Goal: Information Seeking & Learning: Learn about a topic

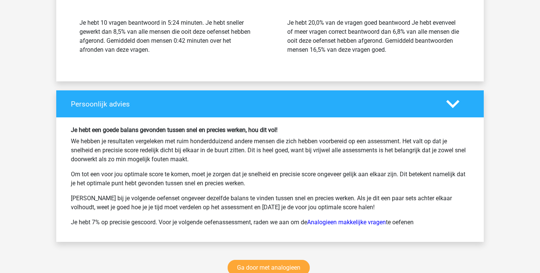
scroll to position [953, 0]
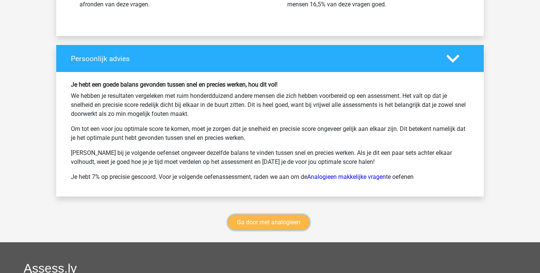
click at [276, 217] on link "Ga door met analogieen" at bounding box center [269, 222] width 82 height 16
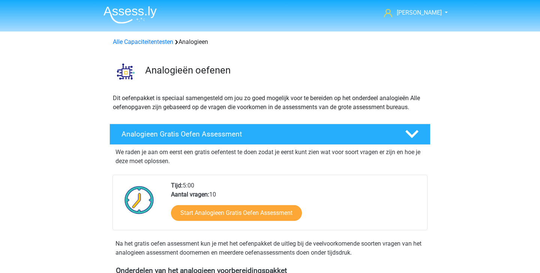
scroll to position [307, 0]
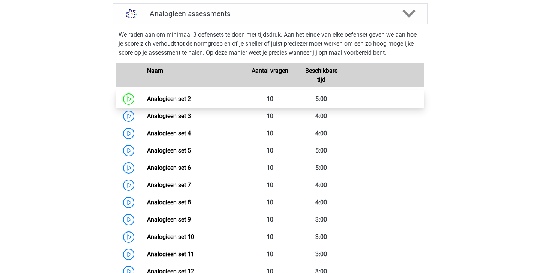
click at [191, 97] on link "Analogieen set 2" at bounding box center [169, 98] width 44 height 7
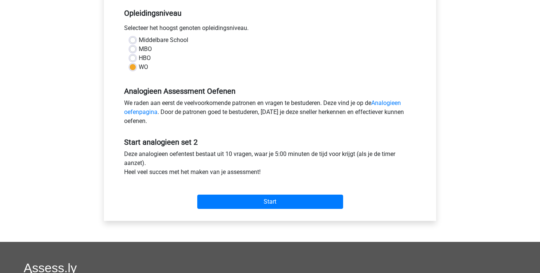
scroll to position [319, 0]
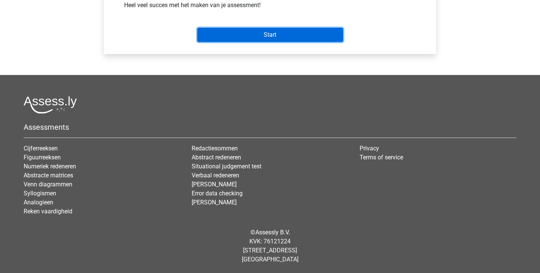
click at [291, 35] on input "Start" at bounding box center [270, 35] width 146 height 14
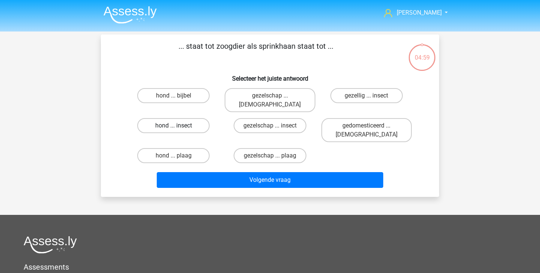
click at [193, 118] on label "hond ... insect" at bounding box center [173, 125] width 72 height 15
click at [178, 126] on input "hond ... insect" at bounding box center [176, 128] width 5 height 5
radio input "true"
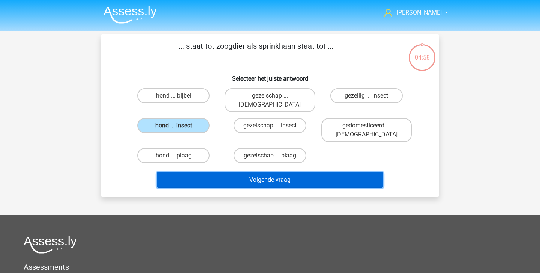
click at [253, 172] on button "Volgende vraag" at bounding box center [270, 180] width 227 height 16
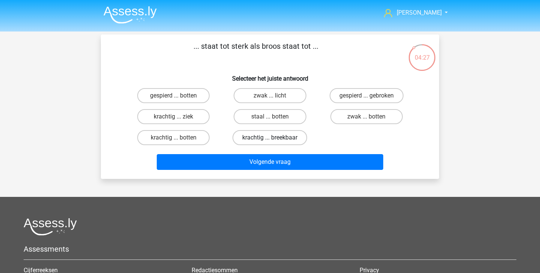
click at [280, 137] on label "krachtig ... breekbaar" at bounding box center [269, 137] width 75 height 15
click at [275, 138] on input "krachtig ... breekbaar" at bounding box center [272, 140] width 5 height 5
radio input "true"
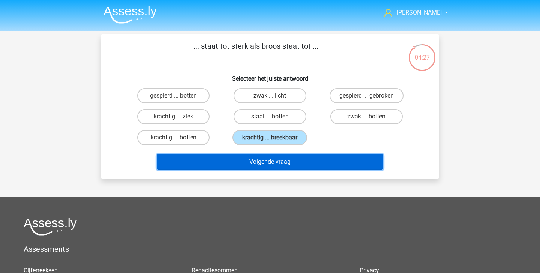
click at [279, 156] on button "Volgende vraag" at bounding box center [270, 162] width 227 height 16
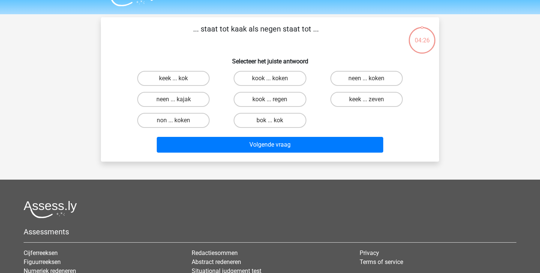
scroll to position [12, 0]
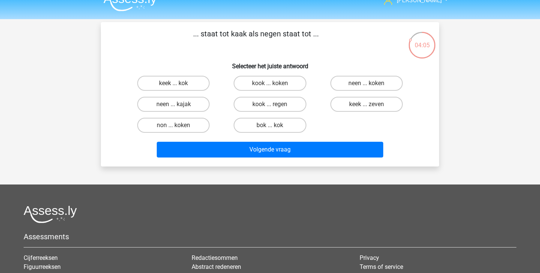
click at [371, 108] on input "keek ... zeven" at bounding box center [368, 106] width 5 height 5
radio input "true"
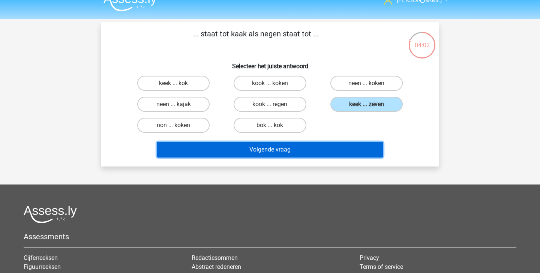
click at [351, 147] on button "Volgende vraag" at bounding box center [270, 150] width 227 height 16
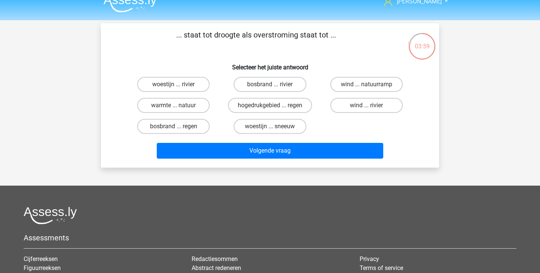
scroll to position [12, 0]
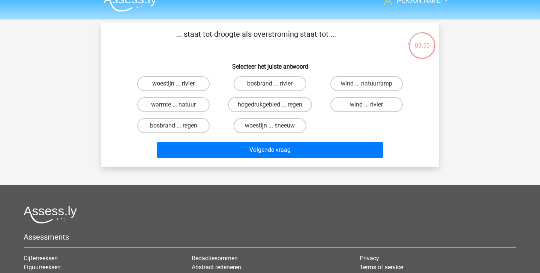
click at [195, 82] on label "woestijn ... rivier" at bounding box center [173, 83] width 72 height 15
click at [178, 84] on input "woestijn ... rivier" at bounding box center [176, 86] width 5 height 5
radio input "true"
click at [187, 106] on label "warmte ... natuur" at bounding box center [173, 104] width 72 height 15
click at [178, 106] on input "warmte ... natuur" at bounding box center [176, 107] width 5 height 5
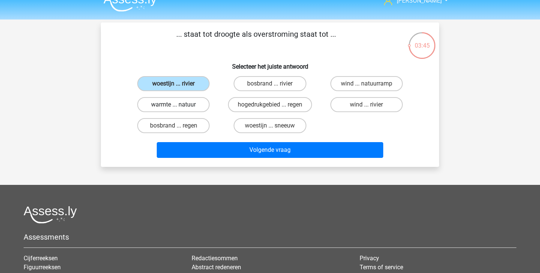
radio input "true"
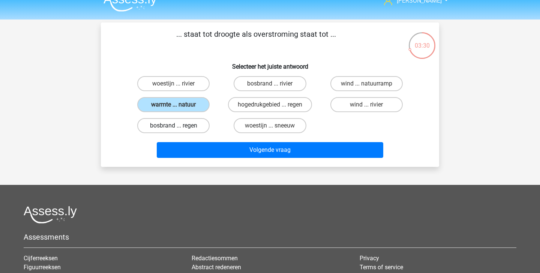
click at [182, 124] on label "bosbrand ... regen" at bounding box center [173, 125] width 72 height 15
click at [178, 126] on input "bosbrand ... regen" at bounding box center [176, 128] width 5 height 5
radio input "true"
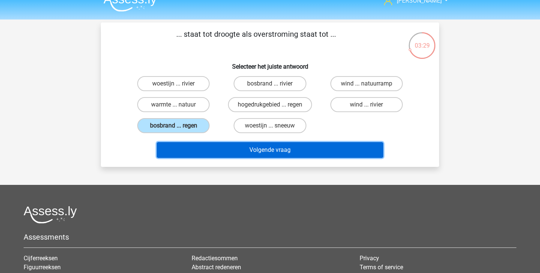
click at [204, 142] on button "Volgende vraag" at bounding box center [270, 150] width 227 height 16
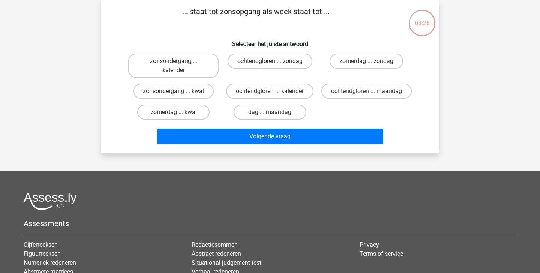
scroll to position [5, 0]
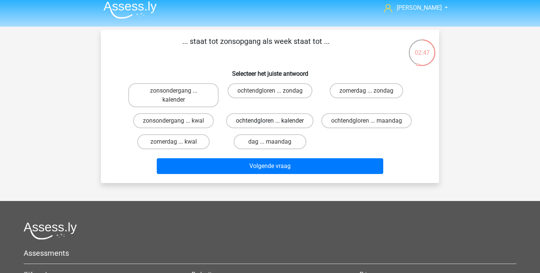
click at [257, 120] on label "ochtendgloren ... kalender" at bounding box center [269, 120] width 87 height 15
click at [270, 121] on input "ochtendgloren ... kalender" at bounding box center [272, 123] width 5 height 5
radio input "true"
click at [208, 99] on label "zonsondergang ... kalender" at bounding box center [173, 95] width 90 height 24
click at [178, 96] on input "zonsondergang ... kalender" at bounding box center [176, 93] width 5 height 5
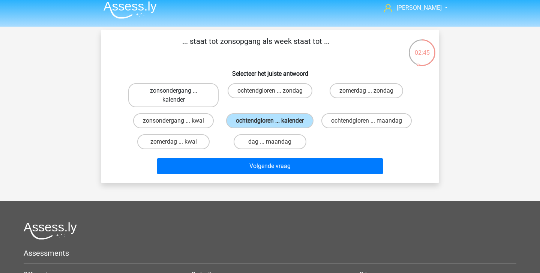
radio input "true"
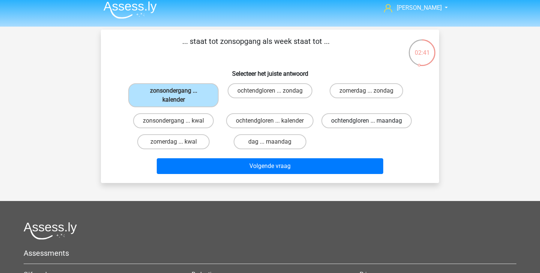
click at [360, 128] on label "ochtendgloren ... maandag" at bounding box center [366, 120] width 90 height 15
click at [366, 126] on input "ochtendgloren ... maandag" at bounding box center [368, 123] width 5 height 5
radio input "true"
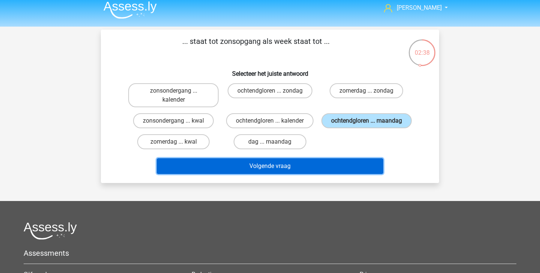
click at [319, 174] on button "Volgende vraag" at bounding box center [270, 166] width 227 height 16
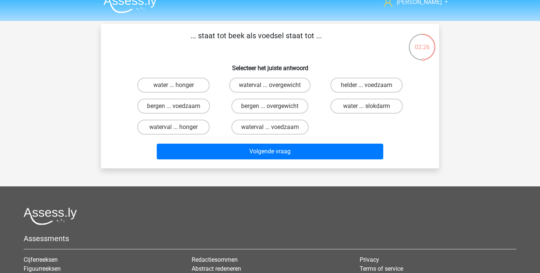
scroll to position [11, 0]
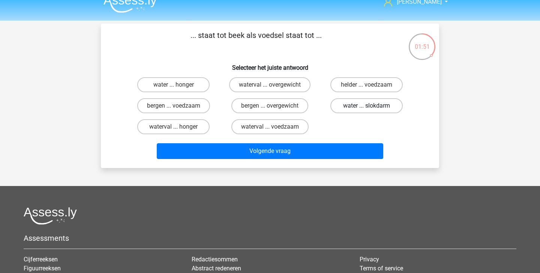
click at [338, 106] on label "water ... slokdarm" at bounding box center [366, 105] width 72 height 15
click at [366, 106] on input "water ... slokdarm" at bounding box center [368, 108] width 5 height 5
radio input "true"
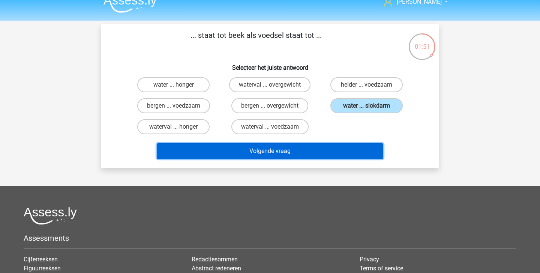
click at [304, 151] on button "Volgende vraag" at bounding box center [270, 151] width 227 height 16
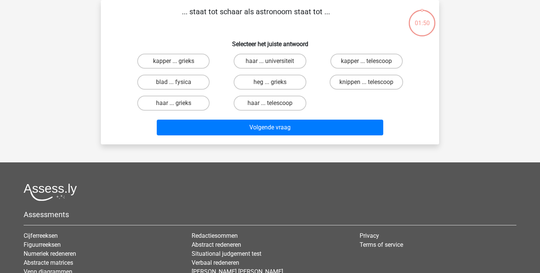
scroll to position [0, 0]
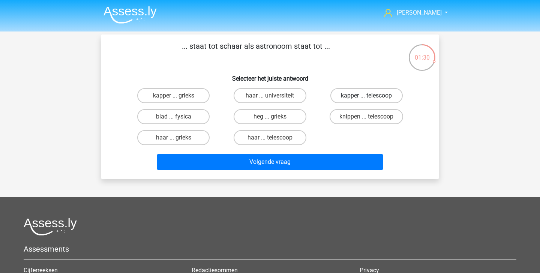
click at [360, 97] on label "kapper ... telescoop" at bounding box center [366, 95] width 72 height 15
click at [366, 97] on input "kapper ... telescoop" at bounding box center [368, 98] width 5 height 5
radio input "true"
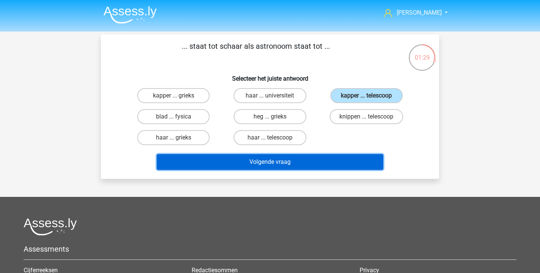
click at [336, 157] on button "Volgende vraag" at bounding box center [270, 162] width 227 height 16
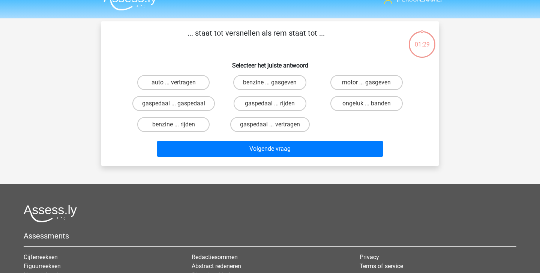
scroll to position [7, 0]
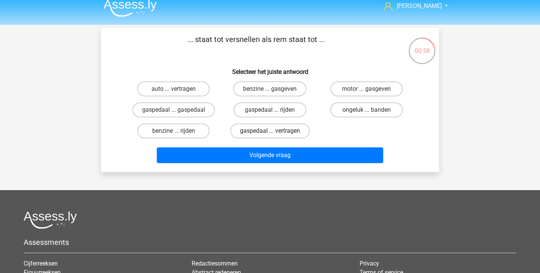
click at [279, 132] on label "gaspedaal ... vertragen" at bounding box center [269, 130] width 79 height 15
click at [275, 132] on input "gaspedaal ... vertragen" at bounding box center [272, 133] width 5 height 5
radio input "true"
click at [283, 145] on div "Volgende vraag" at bounding box center [270, 153] width 314 height 25
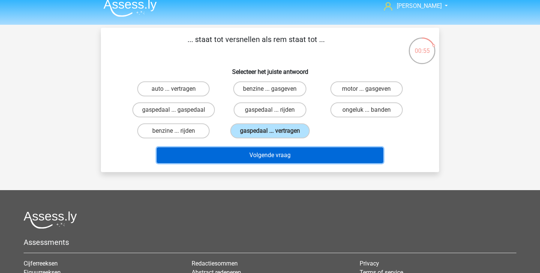
click at [283, 150] on button "Volgende vraag" at bounding box center [270, 155] width 227 height 16
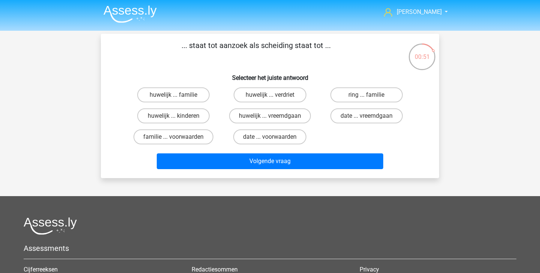
scroll to position [0, 0]
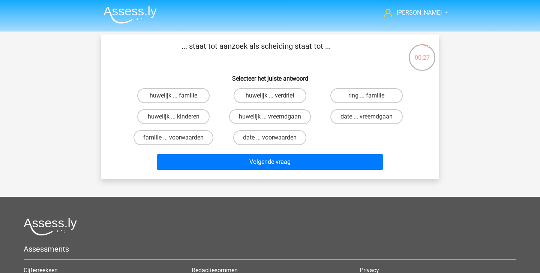
click at [367, 117] on input "date ... vreemdgaan" at bounding box center [368, 119] width 5 height 5
radio input "true"
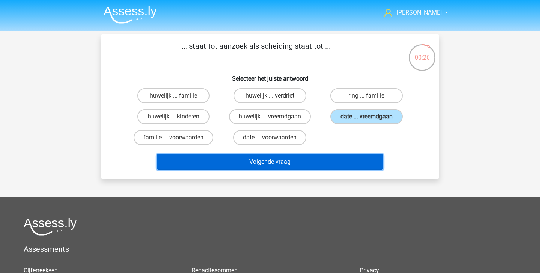
click at [311, 160] on button "Volgende vraag" at bounding box center [270, 162] width 227 height 16
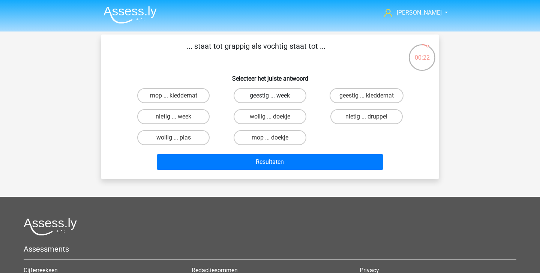
click at [268, 97] on label "geestig ... week" at bounding box center [270, 95] width 72 height 15
click at [270, 97] on input "geestig ... week" at bounding box center [272, 98] width 5 height 5
radio input "true"
click at [360, 96] on label "geestig ... kleddernat" at bounding box center [367, 95] width 74 height 15
click at [366, 96] on input "geestig ... kleddernat" at bounding box center [368, 98] width 5 height 5
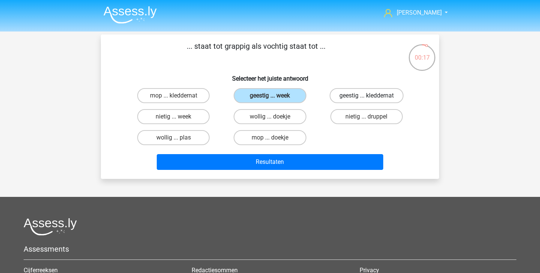
radio input "true"
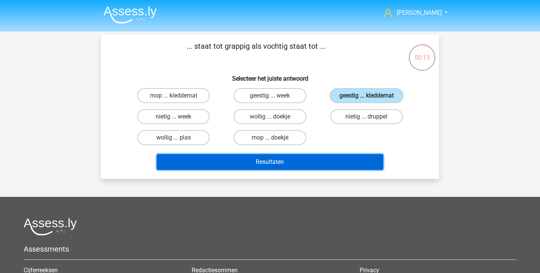
click at [296, 162] on button "Resultaten" at bounding box center [270, 162] width 227 height 16
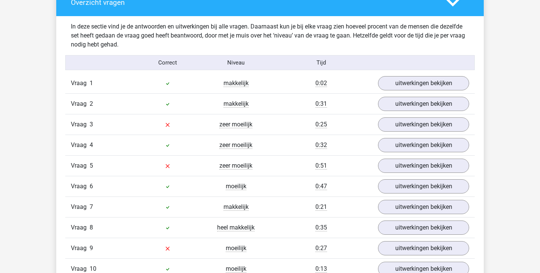
scroll to position [449, 0]
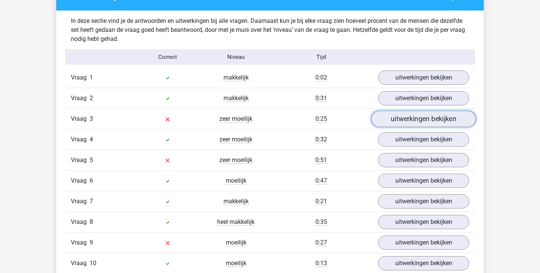
click at [423, 121] on link "uitwerkingen bekijken" at bounding box center [423, 119] width 105 height 16
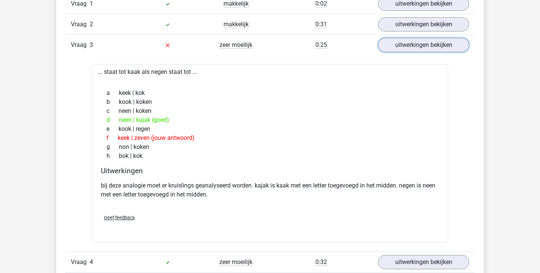
scroll to position [521, 0]
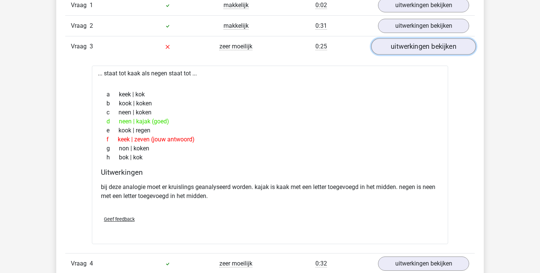
click at [420, 49] on link "uitwerkingen bekijken" at bounding box center [423, 46] width 105 height 16
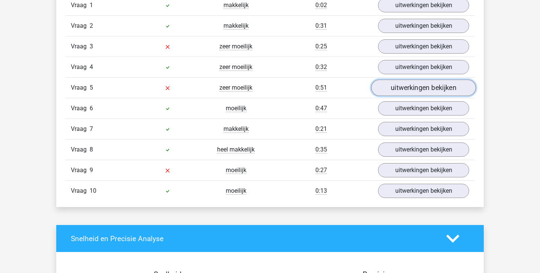
click at [405, 88] on link "uitwerkingen bekijken" at bounding box center [423, 87] width 105 height 16
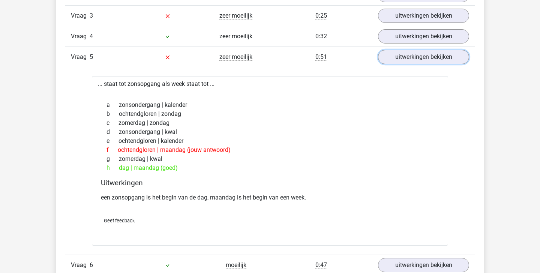
scroll to position [544, 0]
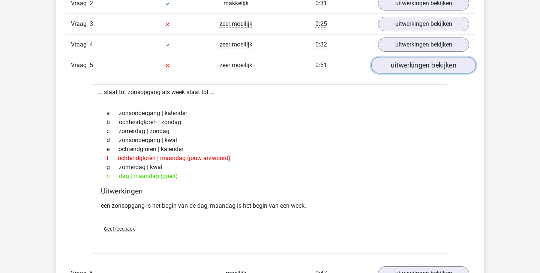
click at [415, 67] on link "uitwerkingen bekijken" at bounding box center [423, 65] width 105 height 16
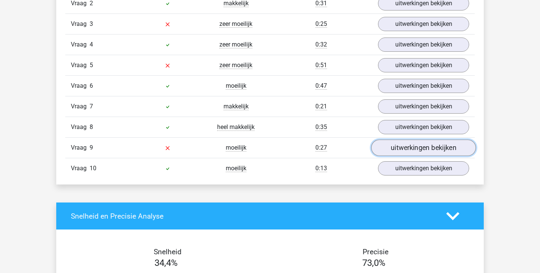
click at [405, 151] on link "uitwerkingen bekijken" at bounding box center [423, 147] width 105 height 16
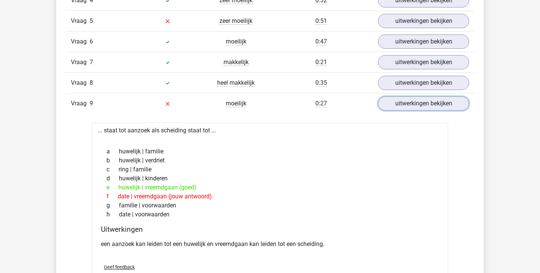
scroll to position [614, 0]
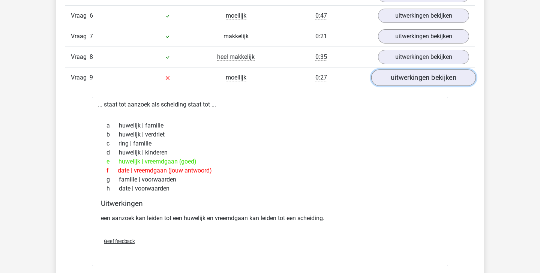
click at [450, 84] on link "uitwerkingen bekijken" at bounding box center [423, 77] width 105 height 16
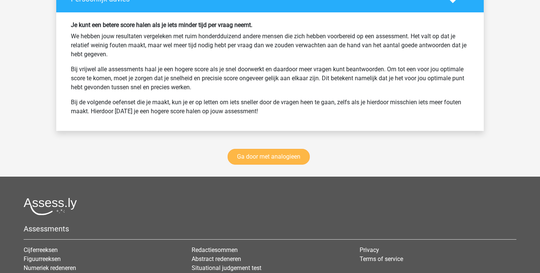
scroll to position [1012, 0]
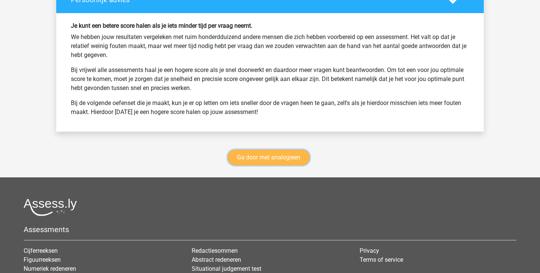
click at [272, 156] on link "Ga door met analogieen" at bounding box center [269, 158] width 82 height 16
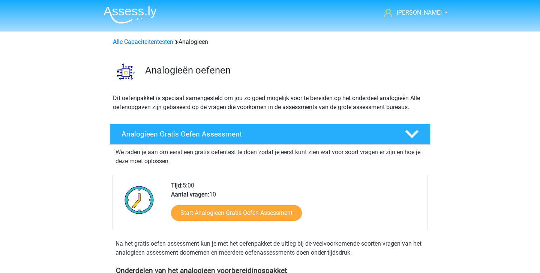
scroll to position [307, 0]
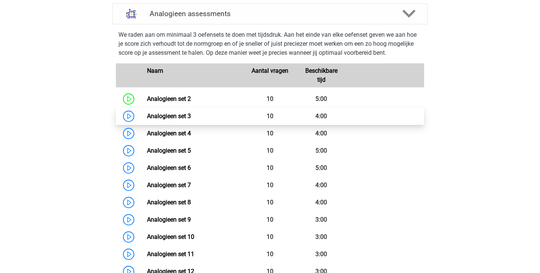
click at [186, 120] on link "Analogieen set 3" at bounding box center [169, 115] width 44 height 7
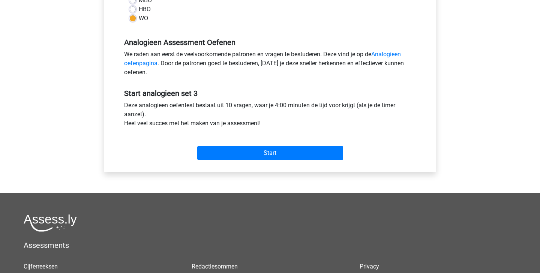
scroll to position [207, 0]
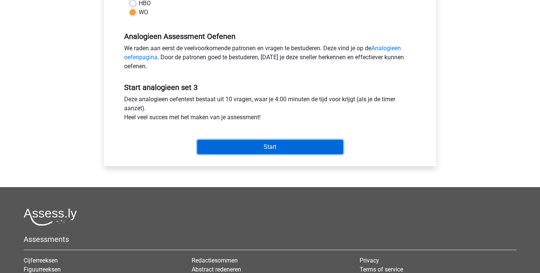
click at [250, 152] on input "Start" at bounding box center [270, 147] width 146 height 14
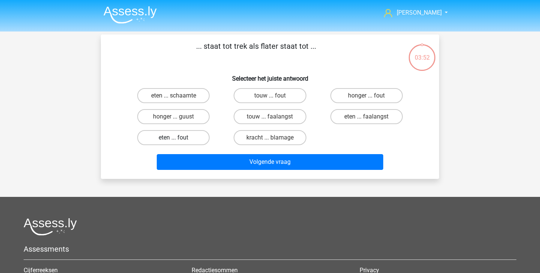
click at [192, 140] on label "eten ... fout" at bounding box center [173, 137] width 72 height 15
click at [178, 140] on input "eten ... fout" at bounding box center [176, 140] width 5 height 5
radio input "true"
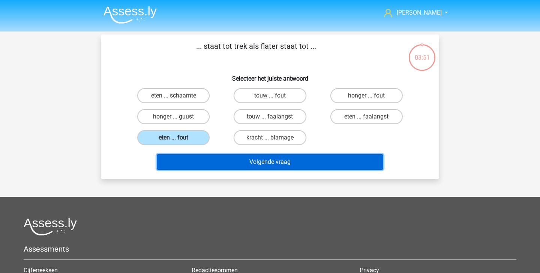
click at [215, 162] on button "Volgende vraag" at bounding box center [270, 162] width 227 height 16
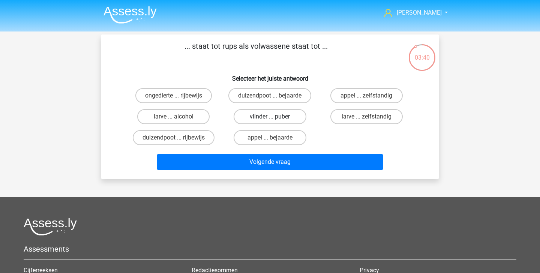
click at [288, 116] on label "vlinder ... puber" at bounding box center [270, 116] width 72 height 15
click at [275, 117] on input "vlinder ... puber" at bounding box center [272, 119] width 5 height 5
radio input "true"
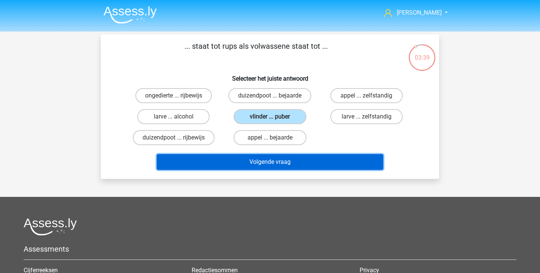
click at [292, 156] on button "Volgende vraag" at bounding box center [270, 162] width 227 height 16
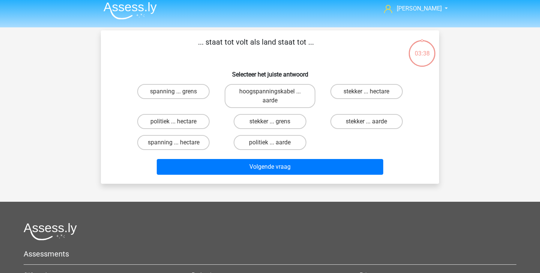
scroll to position [2, 0]
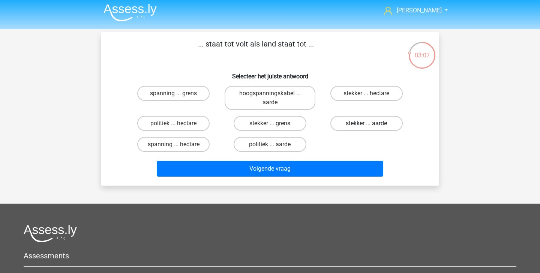
click at [374, 124] on label "stekker ... aarde" at bounding box center [366, 123] width 72 height 15
click at [371, 124] on input "stekker ... aarde" at bounding box center [368, 125] width 5 height 5
radio input "true"
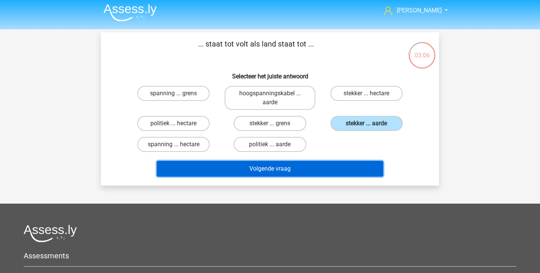
click at [327, 170] on button "Volgende vraag" at bounding box center [270, 169] width 227 height 16
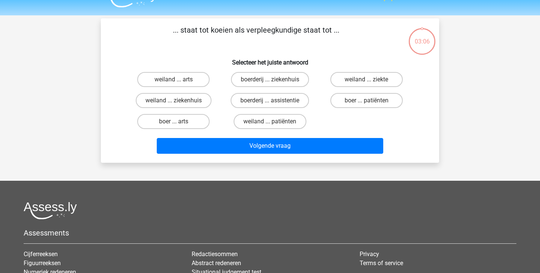
scroll to position [8, 0]
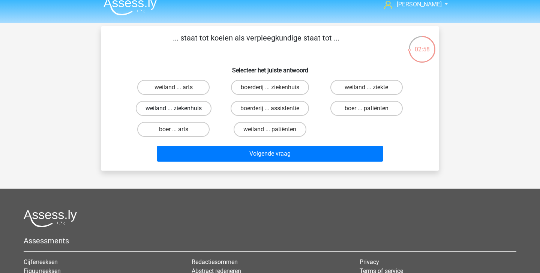
click at [187, 109] on label "weiland ... ziekenhuis" at bounding box center [174, 108] width 76 height 15
click at [178, 109] on input "weiland ... ziekenhuis" at bounding box center [176, 110] width 5 height 5
radio input "true"
click at [266, 90] on label "boerderij ... ziekenhuis" at bounding box center [270, 87] width 78 height 15
click at [270, 90] on input "boerderij ... ziekenhuis" at bounding box center [272, 89] width 5 height 5
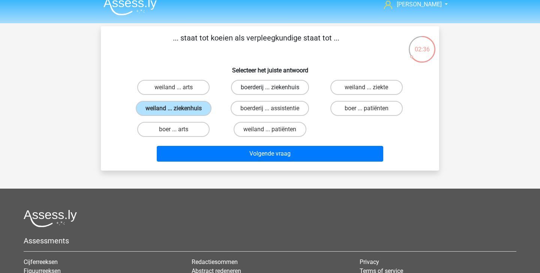
radio input "true"
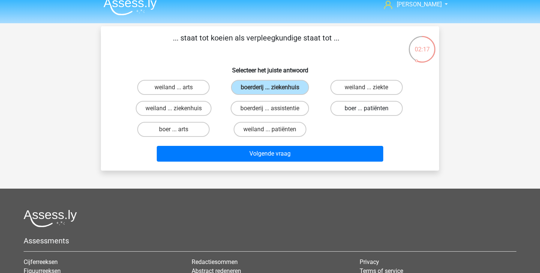
click at [349, 109] on label "boer ... patiënten" at bounding box center [366, 108] width 72 height 15
click at [366, 109] on input "boer ... patiënten" at bounding box center [368, 110] width 5 height 5
radio input "true"
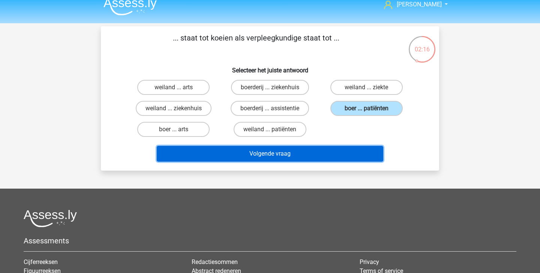
click at [298, 153] on button "Volgende vraag" at bounding box center [270, 154] width 227 height 16
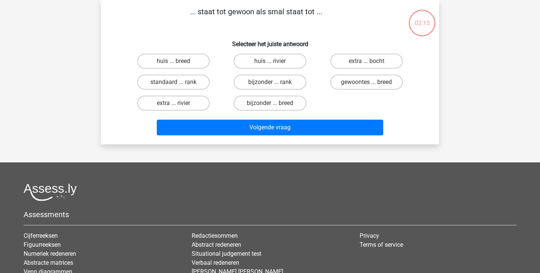
scroll to position [0, 0]
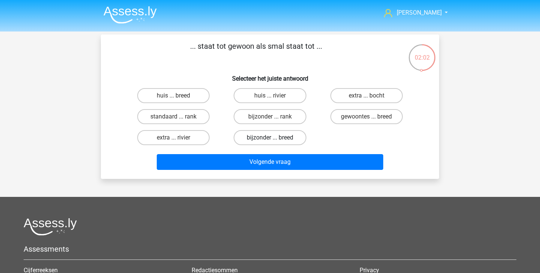
click at [258, 133] on label "bijzonder ... breed" at bounding box center [270, 137] width 72 height 15
click at [270, 138] on input "bijzonder ... breed" at bounding box center [272, 140] width 5 height 5
radio input "true"
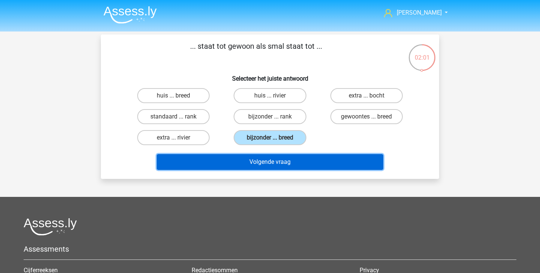
click at [259, 164] on button "Volgende vraag" at bounding box center [270, 162] width 227 height 16
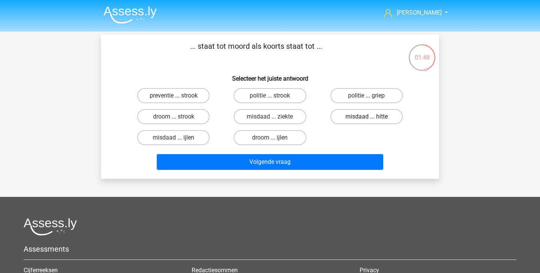
click at [348, 118] on label "misdaad ... hitte" at bounding box center [366, 116] width 72 height 15
click at [366, 118] on input "misdaad ... hitte" at bounding box center [368, 119] width 5 height 5
radio input "true"
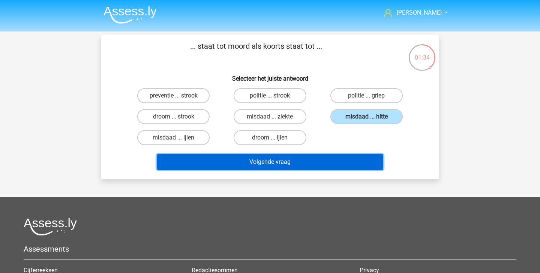
click at [325, 164] on button "Volgende vraag" at bounding box center [270, 162] width 227 height 16
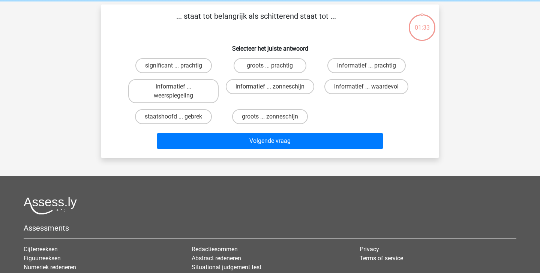
scroll to position [34, 0]
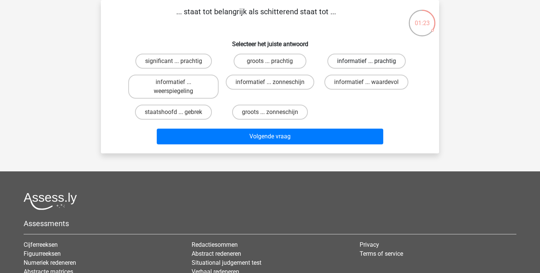
click at [366, 55] on label "informatief ... prachtig" at bounding box center [366, 61] width 78 height 15
click at [366, 61] on input "informatief ... prachtig" at bounding box center [368, 63] width 5 height 5
radio input "true"
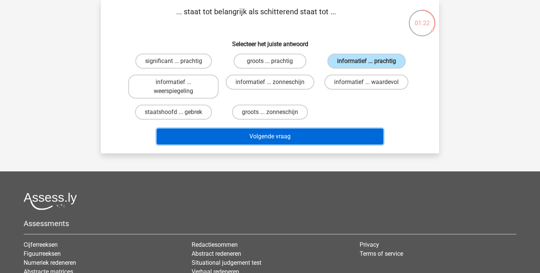
click at [316, 134] on button "Volgende vraag" at bounding box center [270, 137] width 227 height 16
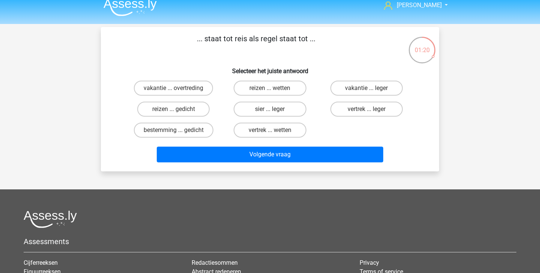
scroll to position [6, 0]
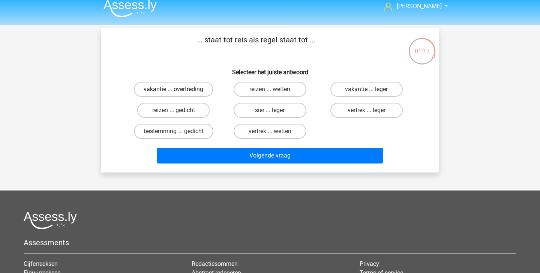
click at [199, 90] on label "vakantie ... overtreding" at bounding box center [173, 89] width 79 height 15
click at [178, 90] on input "vakantie ... overtreding" at bounding box center [176, 91] width 5 height 5
radio input "true"
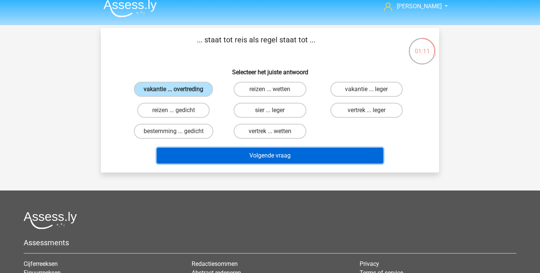
click at [210, 149] on button "Volgende vraag" at bounding box center [270, 156] width 227 height 16
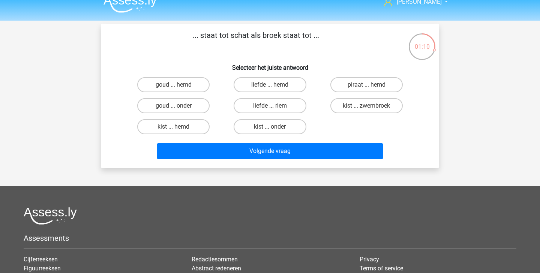
scroll to position [10, 0]
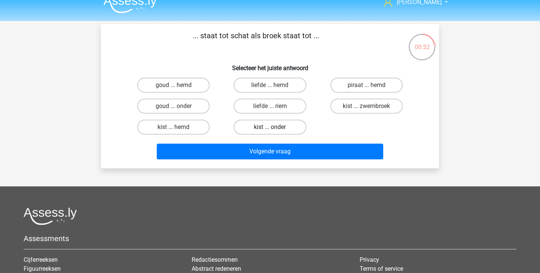
click at [267, 129] on label "kist ... onder" at bounding box center [270, 127] width 72 height 15
click at [270, 129] on input "kist ... onder" at bounding box center [272, 129] width 5 height 5
radio input "true"
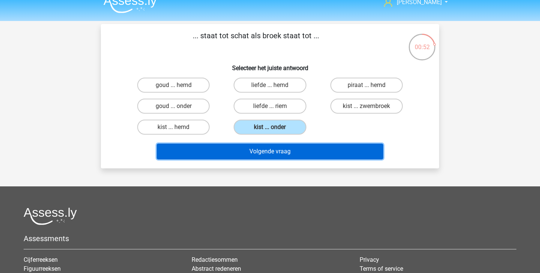
click at [273, 150] on button "Volgende vraag" at bounding box center [270, 152] width 227 height 16
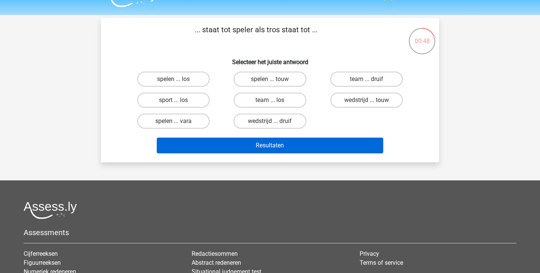
scroll to position [8, 0]
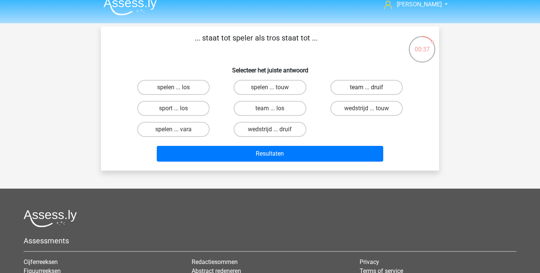
click at [378, 92] on label "team ... druif" at bounding box center [366, 87] width 72 height 15
click at [371, 92] on input "team ... druif" at bounding box center [368, 89] width 5 height 5
radio input "true"
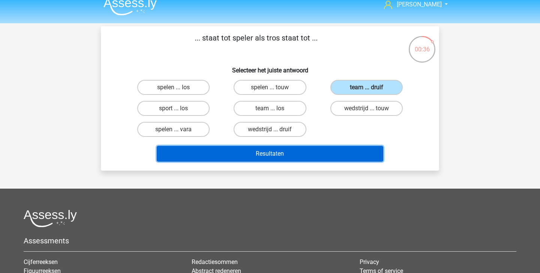
click at [362, 155] on button "Resultaten" at bounding box center [270, 154] width 227 height 16
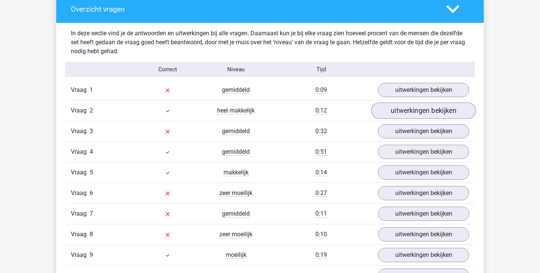
scroll to position [444, 0]
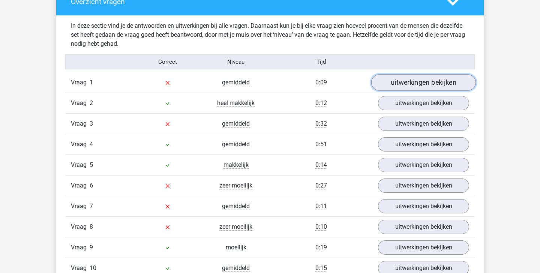
click at [410, 87] on link "uitwerkingen bekijken" at bounding box center [423, 82] width 105 height 16
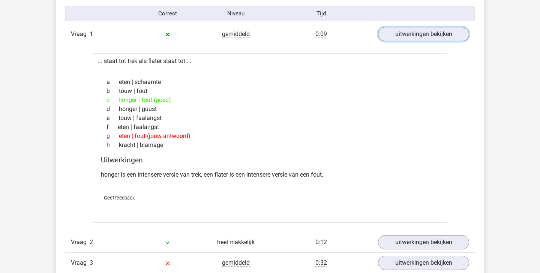
scroll to position [493, 0]
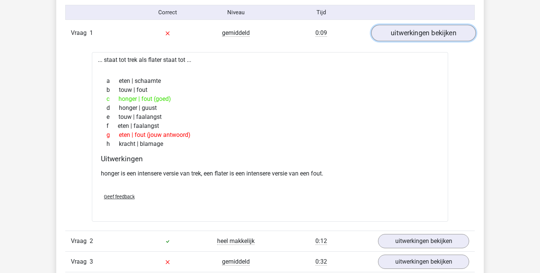
click at [416, 36] on link "uitwerkingen bekijken" at bounding box center [423, 33] width 105 height 16
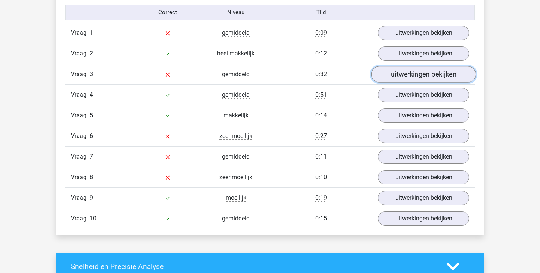
click at [409, 79] on link "uitwerkingen bekijken" at bounding box center [423, 74] width 105 height 16
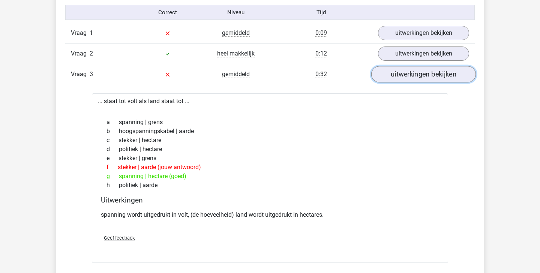
click at [408, 79] on link "uitwerkingen bekijken" at bounding box center [423, 74] width 105 height 16
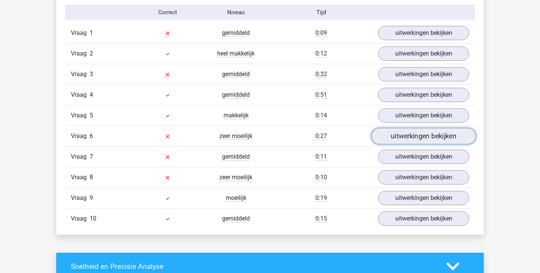
click at [400, 136] on link "uitwerkingen bekijken" at bounding box center [423, 136] width 105 height 16
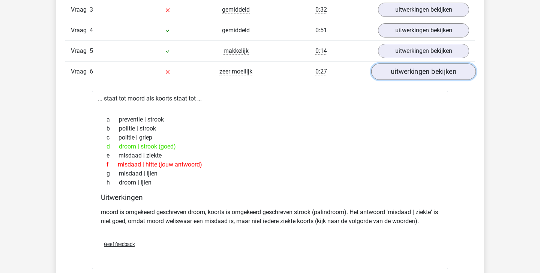
scroll to position [557, 0]
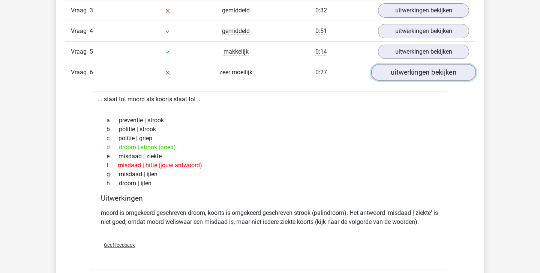
click at [423, 78] on link "uitwerkingen bekijken" at bounding box center [423, 72] width 105 height 16
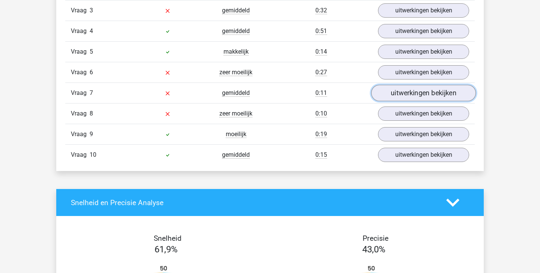
click at [417, 96] on link "uitwerkingen bekijken" at bounding box center [423, 93] width 105 height 16
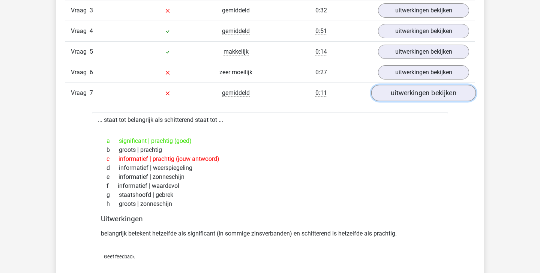
click at [423, 91] on link "uitwerkingen bekijken" at bounding box center [423, 93] width 105 height 16
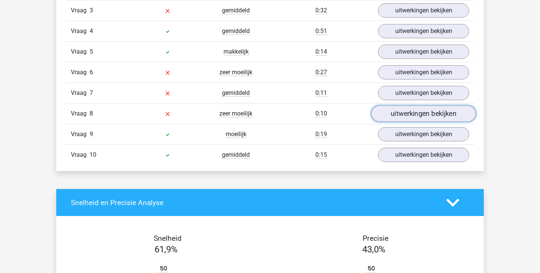
click at [414, 117] on link "uitwerkingen bekijken" at bounding box center [423, 113] width 105 height 16
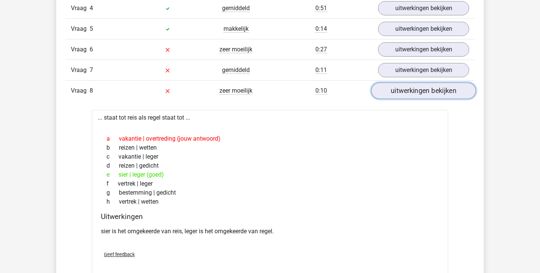
scroll to position [582, 0]
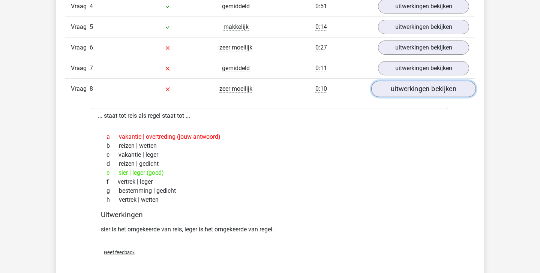
click at [418, 93] on link "uitwerkingen bekijken" at bounding box center [423, 89] width 105 height 16
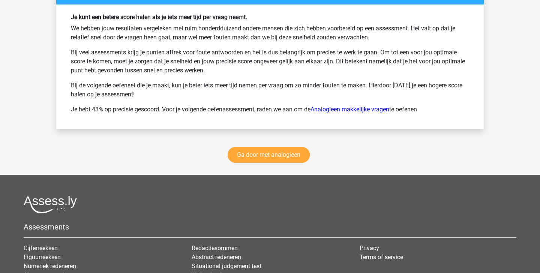
scroll to position [1024, 0]
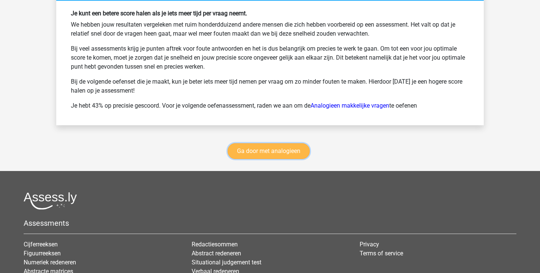
click at [279, 148] on link "Ga door met analogieen" at bounding box center [269, 151] width 82 height 16
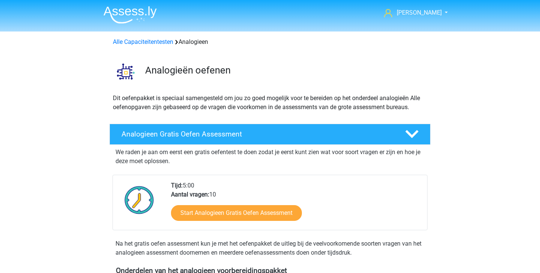
scroll to position [307, 0]
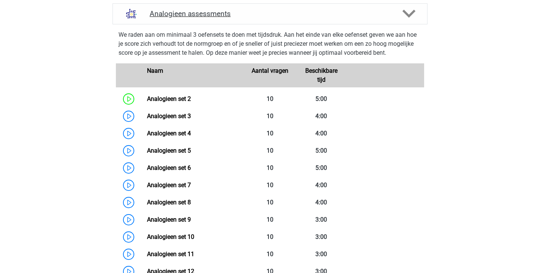
click at [403, 13] on icon at bounding box center [408, 13] width 13 height 13
click at [411, 13] on polygon at bounding box center [408, 14] width 13 height 8
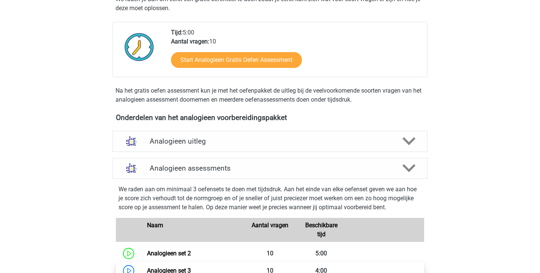
scroll to position [152, 0]
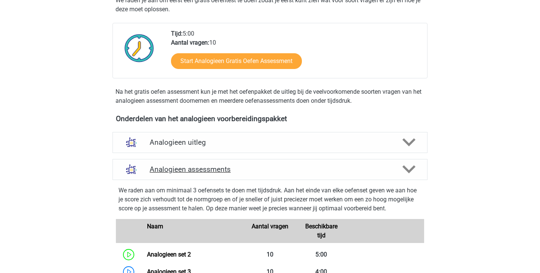
click at [409, 166] on icon at bounding box center [408, 169] width 13 height 13
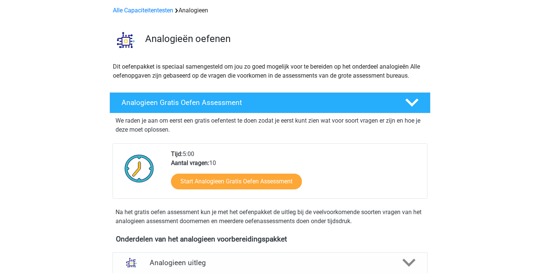
scroll to position [0, 0]
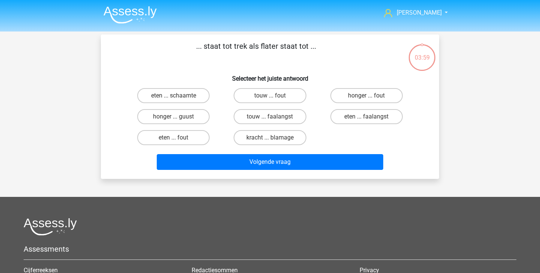
click at [121, 14] on img at bounding box center [129, 15] width 53 height 18
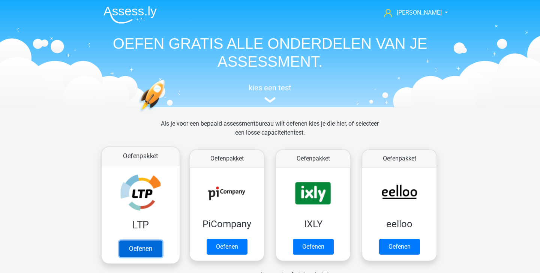
click at [144, 241] on link "Oefenen" at bounding box center [140, 248] width 43 height 16
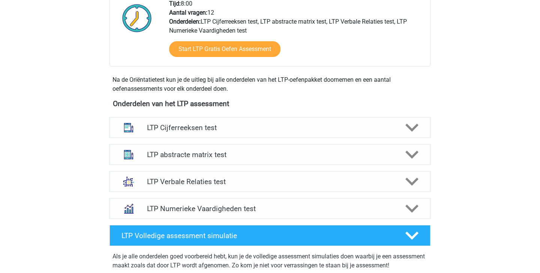
scroll to position [208, 0]
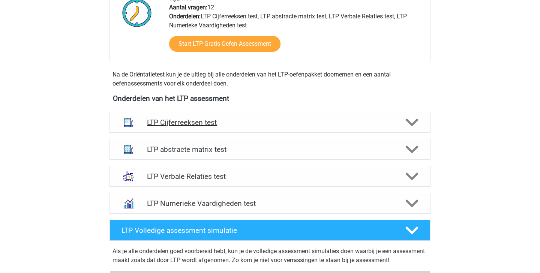
click at [250, 122] on h4 "LTP Cijferreeksen test" at bounding box center [270, 122] width 246 height 9
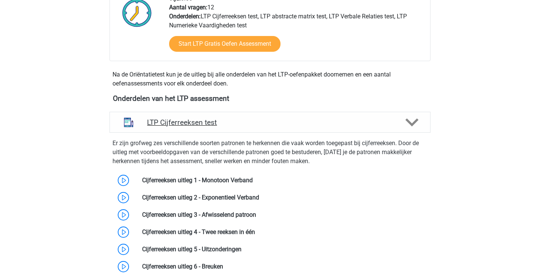
click at [250, 122] on h4 "LTP Cijferreeksen test" at bounding box center [270, 122] width 246 height 9
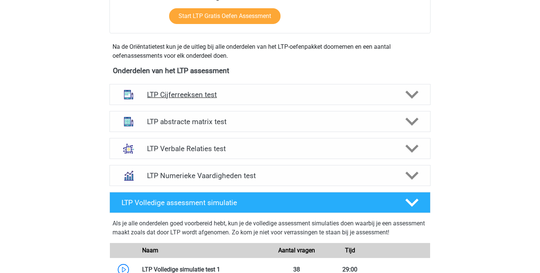
scroll to position [247, 0]
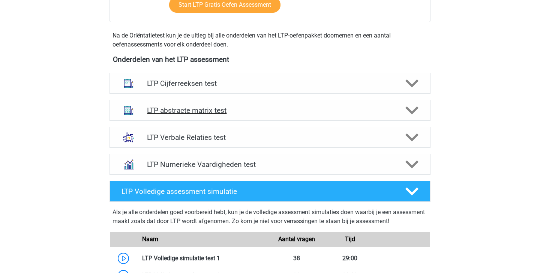
click at [265, 117] on div "LTP abstracte matrix test" at bounding box center [269, 110] width 321 height 21
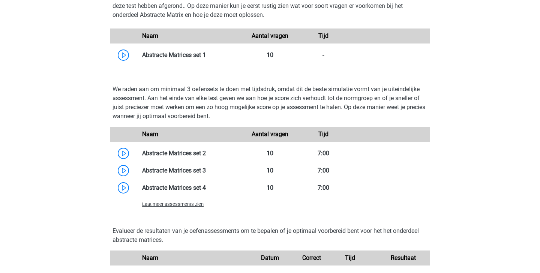
scroll to position [508, 0]
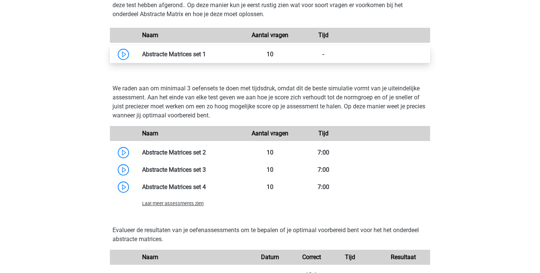
click at [206, 54] on link at bounding box center [206, 54] width 0 height 7
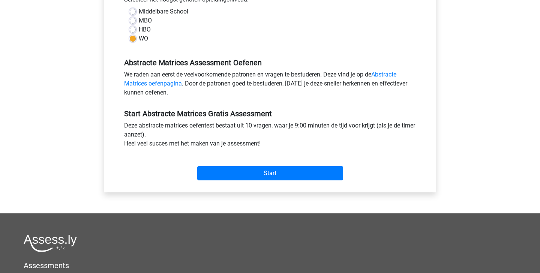
scroll to position [295, 0]
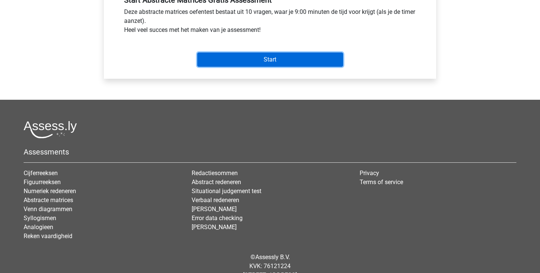
click at [250, 66] on input "Start" at bounding box center [270, 59] width 146 height 14
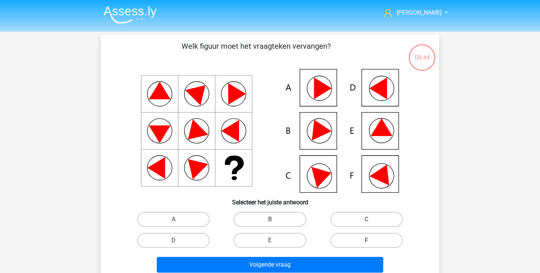
click at [346, 237] on label "F" at bounding box center [366, 240] width 72 height 15
click at [366, 240] on input "F" at bounding box center [368, 242] width 5 height 5
radio input "true"
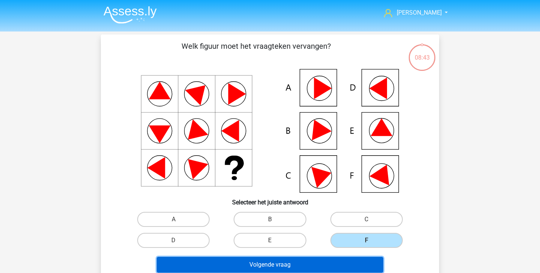
click at [335, 265] on button "Volgende vraag" at bounding box center [270, 265] width 227 height 16
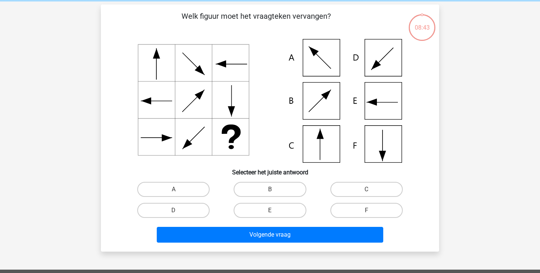
scroll to position [34, 0]
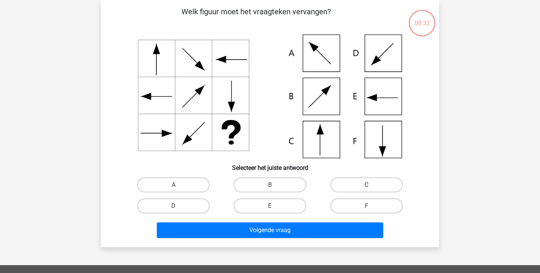
click at [355, 187] on label "C" at bounding box center [366, 184] width 72 height 15
click at [366, 187] on input "C" at bounding box center [368, 187] width 5 height 5
radio input "true"
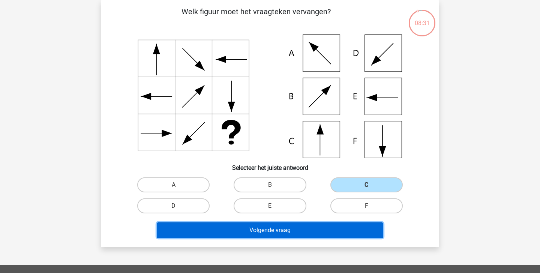
click at [330, 229] on button "Volgende vraag" at bounding box center [270, 230] width 227 height 16
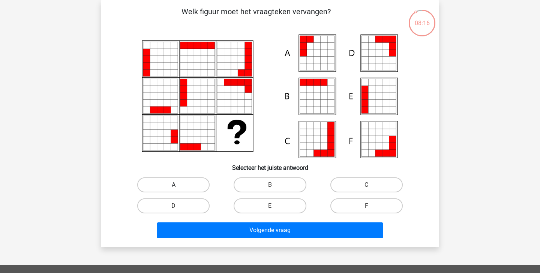
click at [193, 181] on label "A" at bounding box center [173, 184] width 72 height 15
click at [178, 185] on input "A" at bounding box center [176, 187] width 5 height 5
radio input "true"
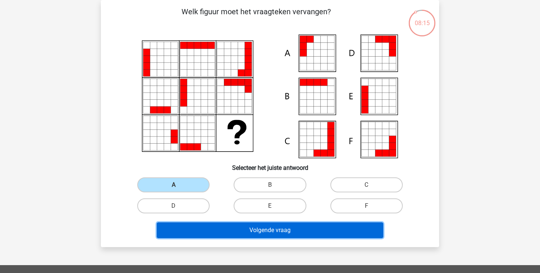
click at [253, 230] on button "Volgende vraag" at bounding box center [270, 230] width 227 height 16
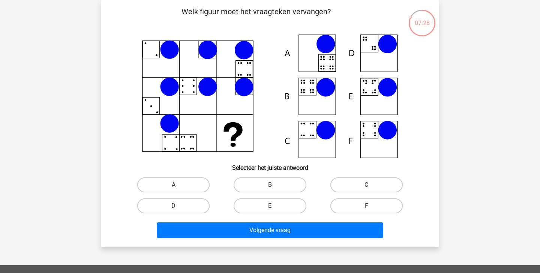
click at [263, 178] on label "B" at bounding box center [270, 184] width 72 height 15
click at [270, 185] on input "B" at bounding box center [272, 187] width 5 height 5
radio input "true"
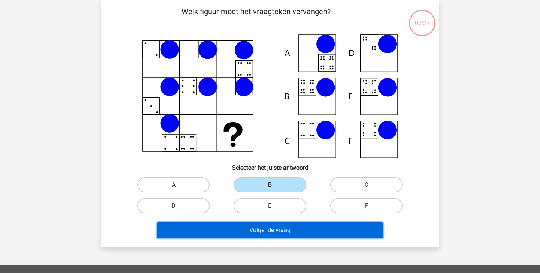
click at [286, 229] on button "Volgende vraag" at bounding box center [270, 230] width 227 height 16
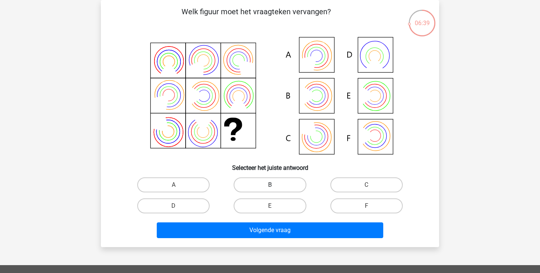
click at [268, 182] on label "B" at bounding box center [270, 184] width 72 height 15
click at [270, 185] on input "B" at bounding box center [272, 187] width 5 height 5
radio input "true"
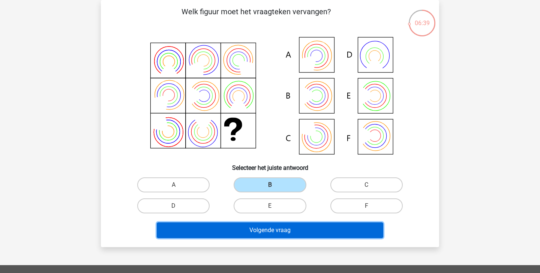
click at [268, 229] on button "Volgende vraag" at bounding box center [270, 230] width 227 height 16
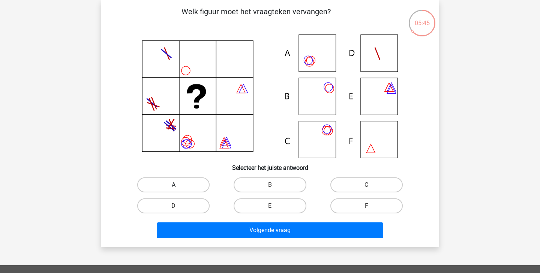
click at [192, 186] on label "A" at bounding box center [173, 184] width 72 height 15
click at [178, 186] on input "A" at bounding box center [176, 187] width 5 height 5
radio input "true"
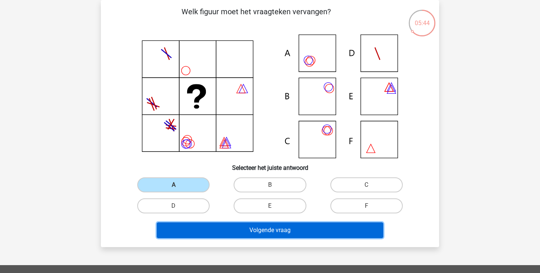
click at [218, 227] on button "Volgende vraag" at bounding box center [270, 230] width 227 height 16
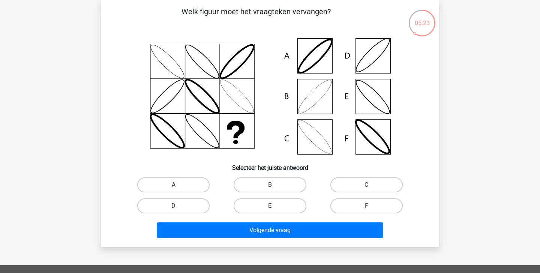
click at [290, 183] on label "B" at bounding box center [270, 184] width 72 height 15
click at [275, 185] on input "B" at bounding box center [272, 187] width 5 height 5
radio input "true"
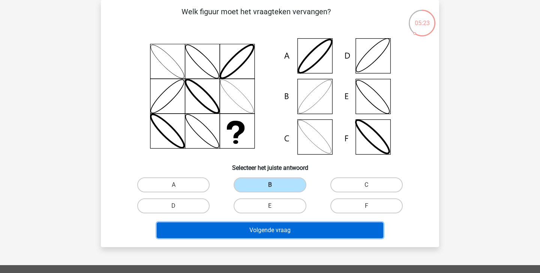
click at [294, 232] on button "Volgende vraag" at bounding box center [270, 230] width 227 height 16
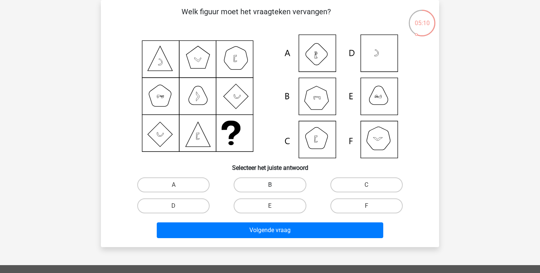
click at [265, 181] on label "B" at bounding box center [270, 184] width 72 height 15
click at [270, 185] on input "B" at bounding box center [272, 187] width 5 height 5
radio input "true"
click at [274, 241] on div "Volgende vraag" at bounding box center [269, 231] width 289 height 19
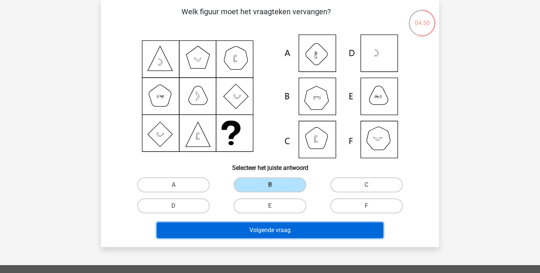
click at [274, 234] on button "Volgende vraag" at bounding box center [270, 230] width 227 height 16
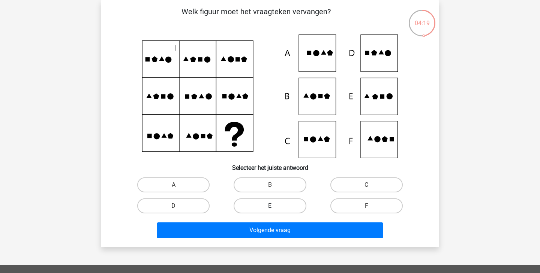
click at [282, 207] on label "E" at bounding box center [270, 205] width 72 height 15
click at [275, 207] on input "E" at bounding box center [272, 208] width 5 height 5
radio input "true"
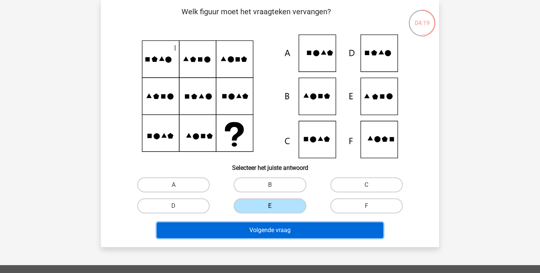
click at [282, 234] on button "Volgende vraag" at bounding box center [270, 230] width 227 height 16
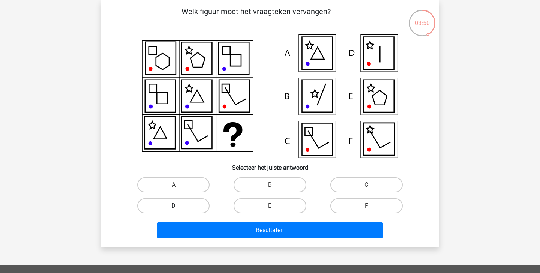
click at [190, 205] on label "D" at bounding box center [173, 205] width 72 height 15
click at [178, 206] on input "D" at bounding box center [176, 208] width 5 height 5
radio input "true"
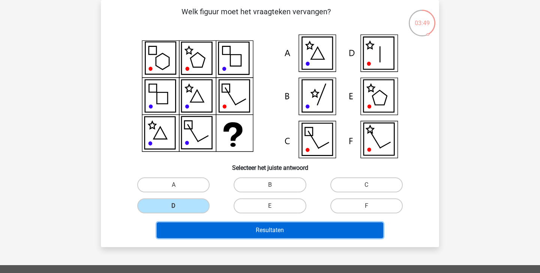
click at [217, 229] on button "Resultaten" at bounding box center [270, 230] width 227 height 16
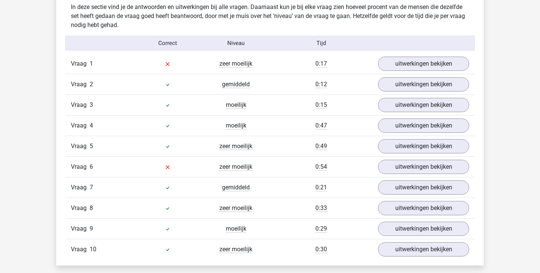
scroll to position [463, 0]
click at [403, 64] on link "uitwerkingen bekijken" at bounding box center [423, 63] width 105 height 16
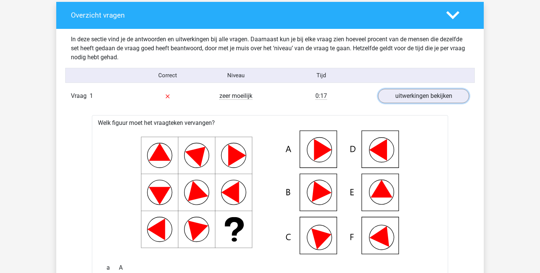
scroll to position [432, 0]
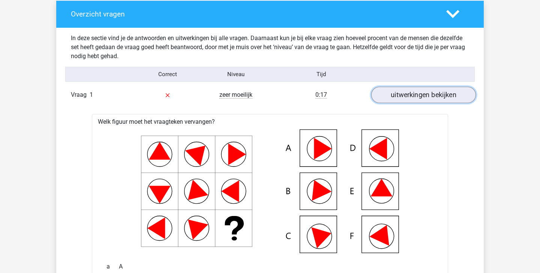
click at [400, 96] on link "uitwerkingen bekijken" at bounding box center [423, 95] width 105 height 16
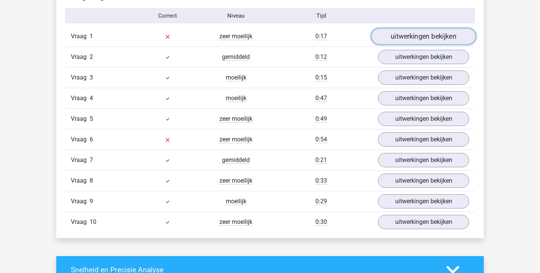
scroll to position [494, 0]
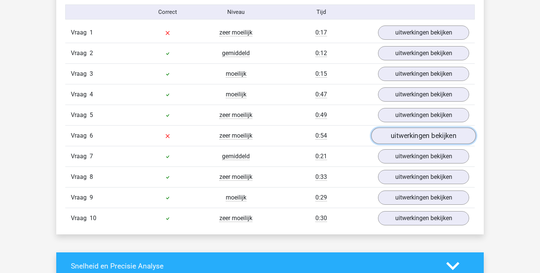
click at [415, 139] on link "uitwerkingen bekijken" at bounding box center [423, 135] width 105 height 16
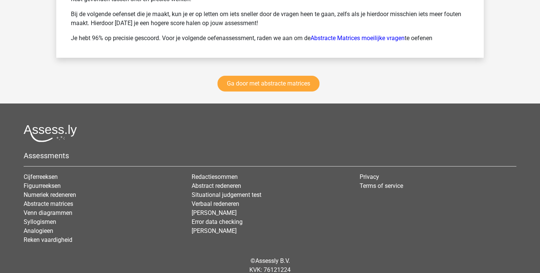
scroll to position [1428, 0]
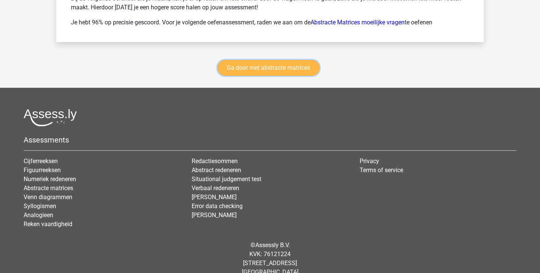
click at [276, 66] on link "Ga door met abstracte matrices" at bounding box center [268, 68] width 102 height 16
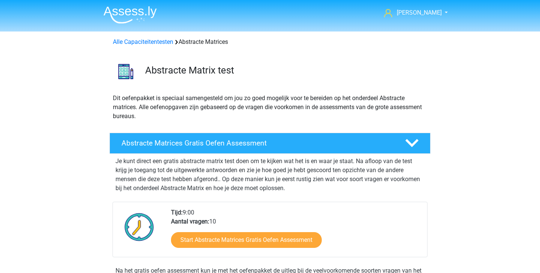
scroll to position [334, 0]
